Goal: Task Accomplishment & Management: Complete application form

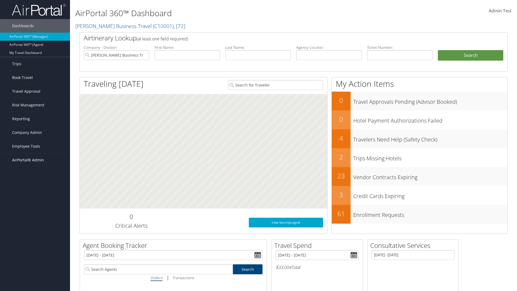
click at [35, 160] on span "AirPortal® Admin" at bounding box center [28, 159] width 32 height 13
click at [35, 187] on link "Location Profiles" at bounding box center [35, 187] width 70 height 8
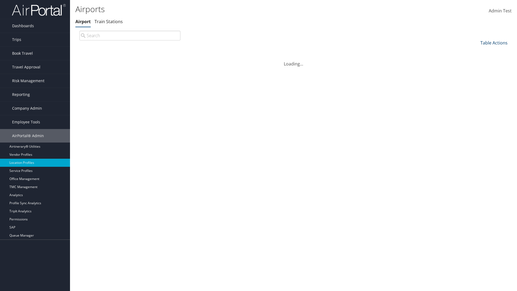
click at [494, 43] on link "Table Actions" at bounding box center [493, 43] width 27 height 6
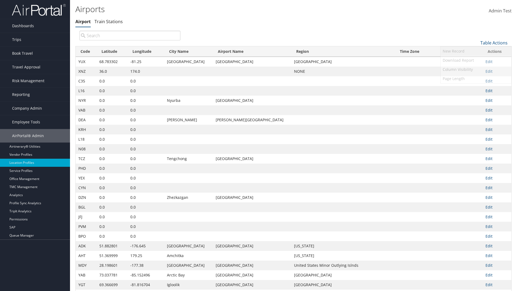
click at [476, 51] on link "New Record" at bounding box center [475, 51] width 71 height 9
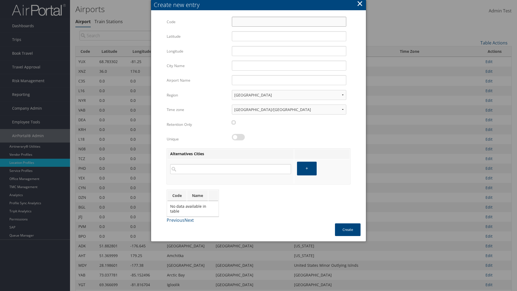
click at [289, 22] on input "Code" at bounding box center [289, 22] width 114 height 10
type input "^q"
click at [289, 36] on input "32.953182" at bounding box center [289, 36] width 114 height 10
type input "32.953182"
click at [289, 51] on input "12.016439" at bounding box center [289, 51] width 114 height 10
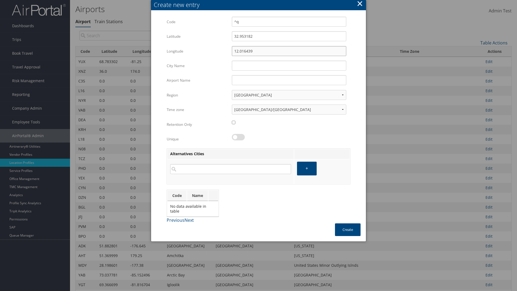
type input "12.016439"
click at [289, 65] on input "City Name" at bounding box center [289, 66] width 114 height 10
type input "Zwara"
type input "^q"
type input "Zwara"
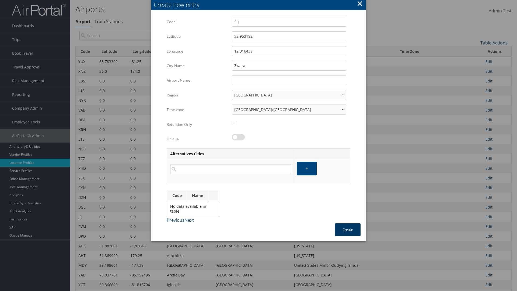
click at [347, 229] on button "Create" at bounding box center [348, 229] width 26 height 13
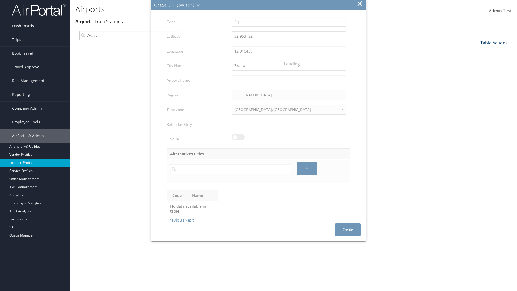
type input "Zwara"
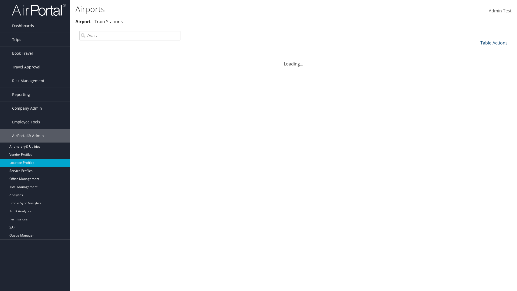
click at [494, 43] on link "Table Actions" at bounding box center [493, 43] width 27 height 6
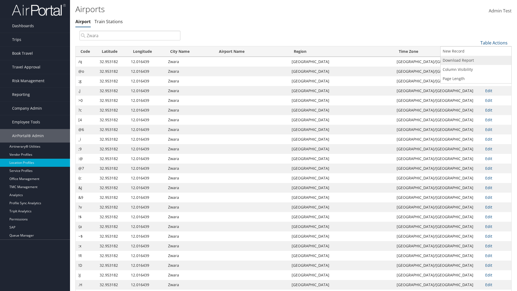
click at [476, 60] on link "Download Report" at bounding box center [475, 60] width 71 height 9
click at [494, 43] on link "Table Actions" at bounding box center [493, 43] width 27 height 6
click at [476, 51] on link "Code" at bounding box center [475, 51] width 71 height 9
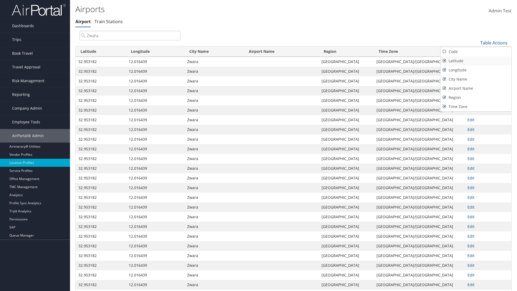
click at [476, 61] on link "Latitude" at bounding box center [475, 60] width 71 height 9
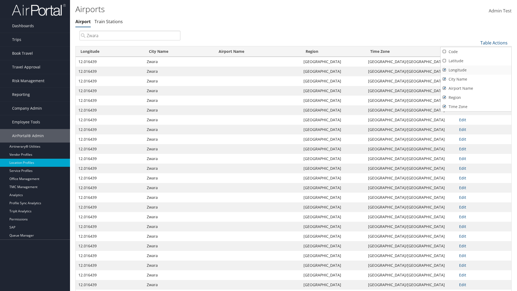
click at [476, 70] on link "Longitude" at bounding box center [475, 69] width 71 height 9
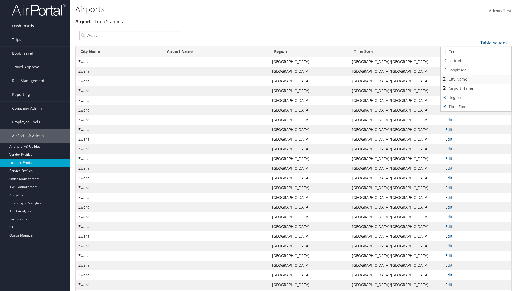
click at [476, 79] on link "City Name" at bounding box center [475, 79] width 71 height 9
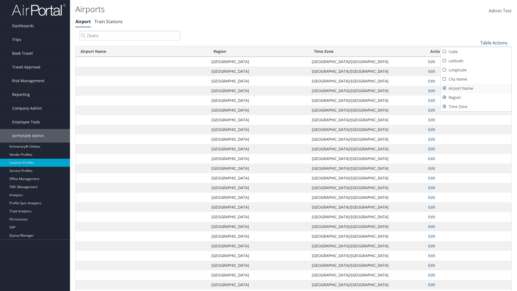
click at [476, 88] on link "Airport Name" at bounding box center [475, 88] width 71 height 9
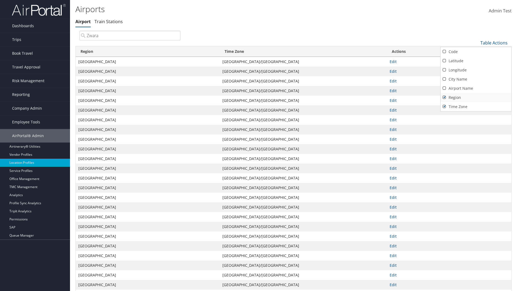
click at [476, 97] on link "Region" at bounding box center [475, 97] width 71 height 9
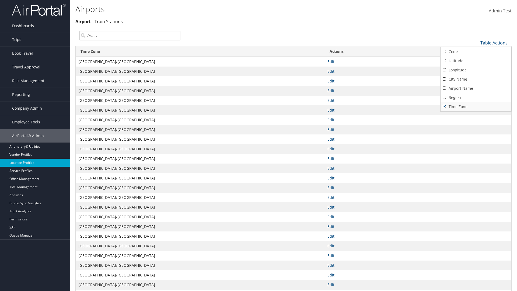
click at [476, 106] on link "Time Zone" at bounding box center [475, 106] width 71 height 9
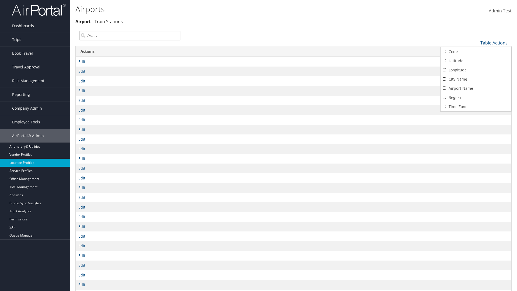
click at [258, 145] on div at bounding box center [258, 145] width 517 height 291
